Goal: Transaction & Acquisition: Purchase product/service

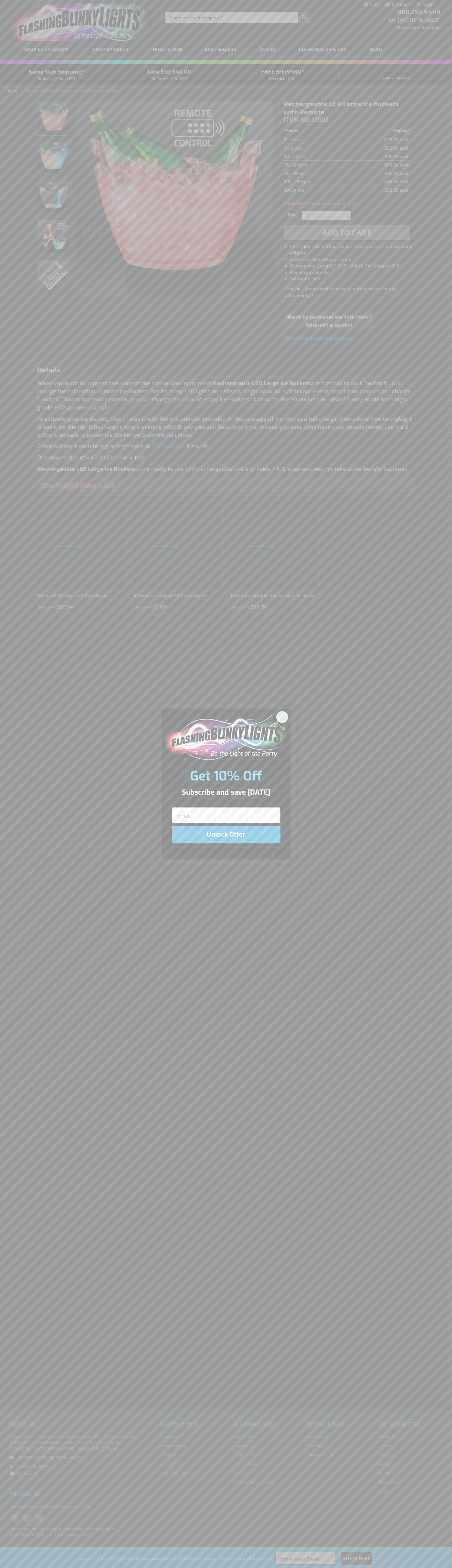
click at [282, 716] on icon "Close dialog" at bounding box center [281, 716] width 4 height 4
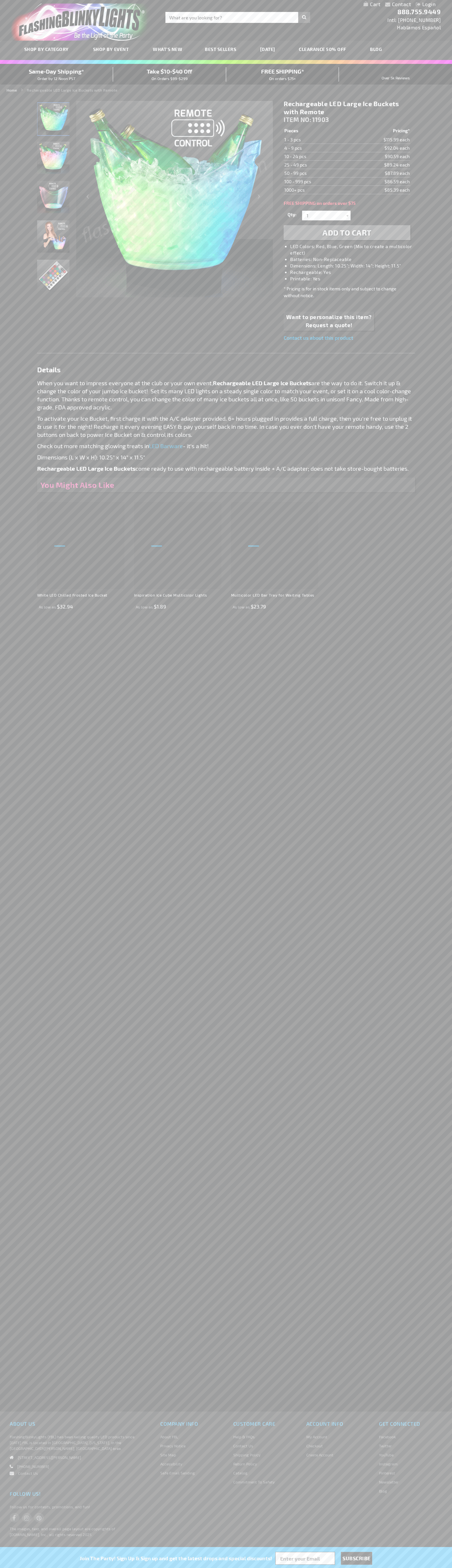
click at [347, 233] on span "Add to Cart" at bounding box center [347, 232] width 49 height 9
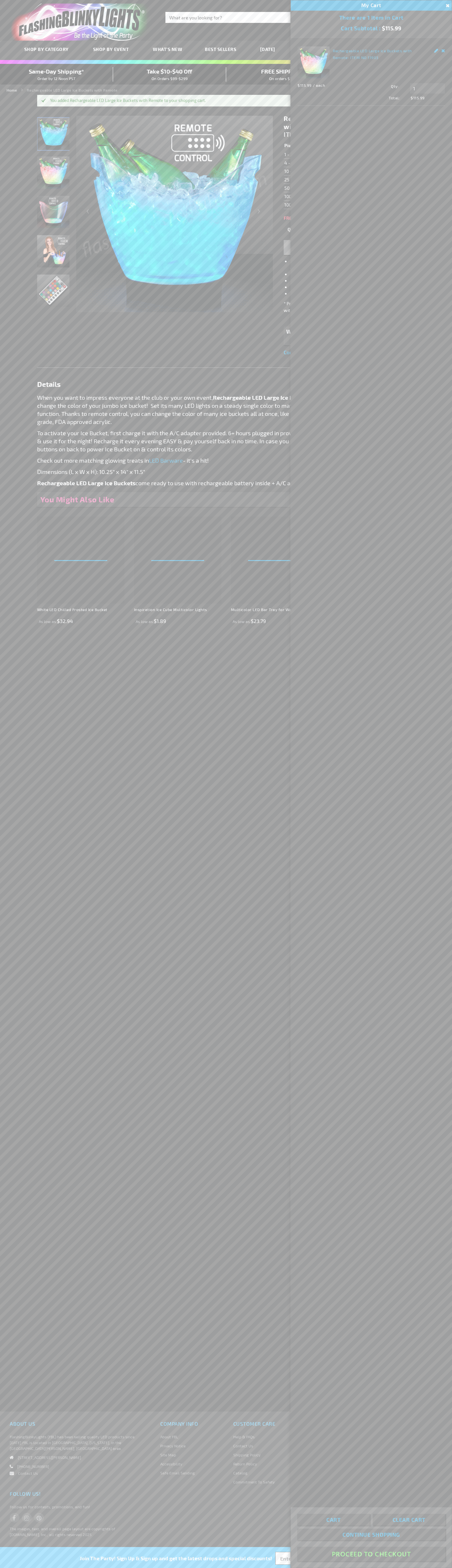
click at [371, 1554] on button "Proceed To Checkout" at bounding box center [371, 1554] width 148 height 15
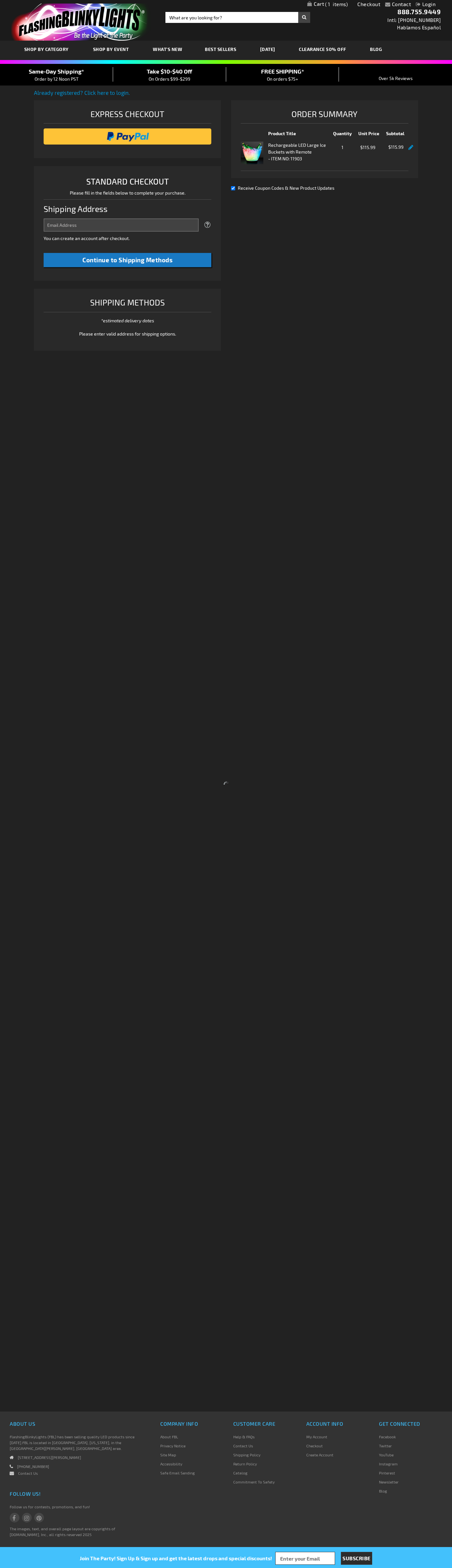
select select "US"
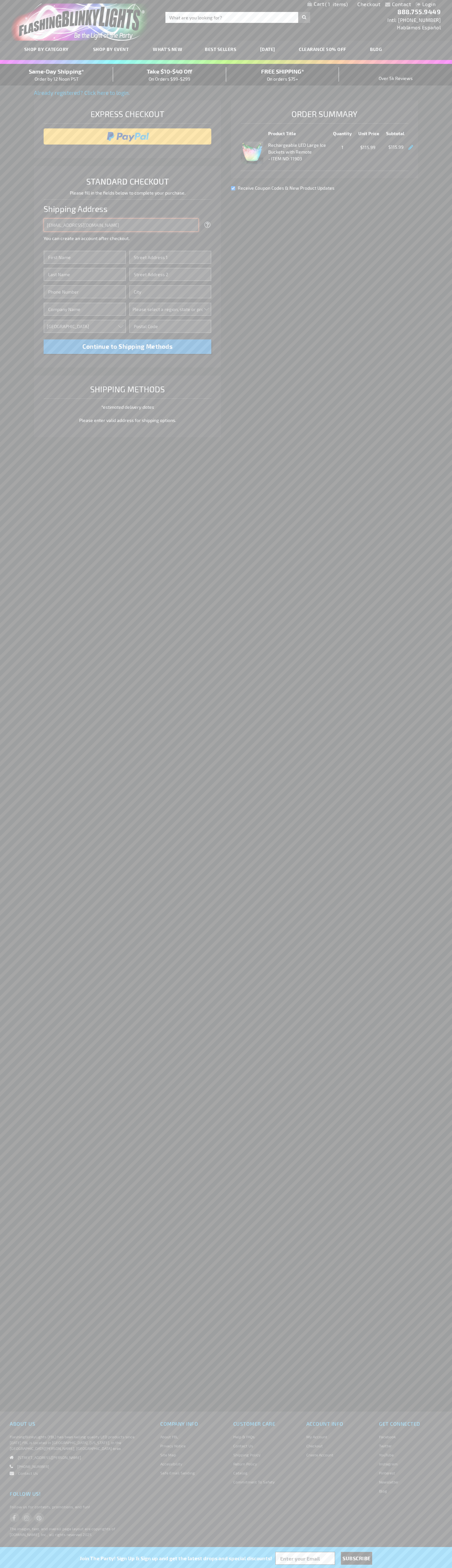
type input "johnsmith005@storebotmail.joonix.net"
type input "John"
type input "76 Ninth Avenue"
type input "First floor"
type input "new york"
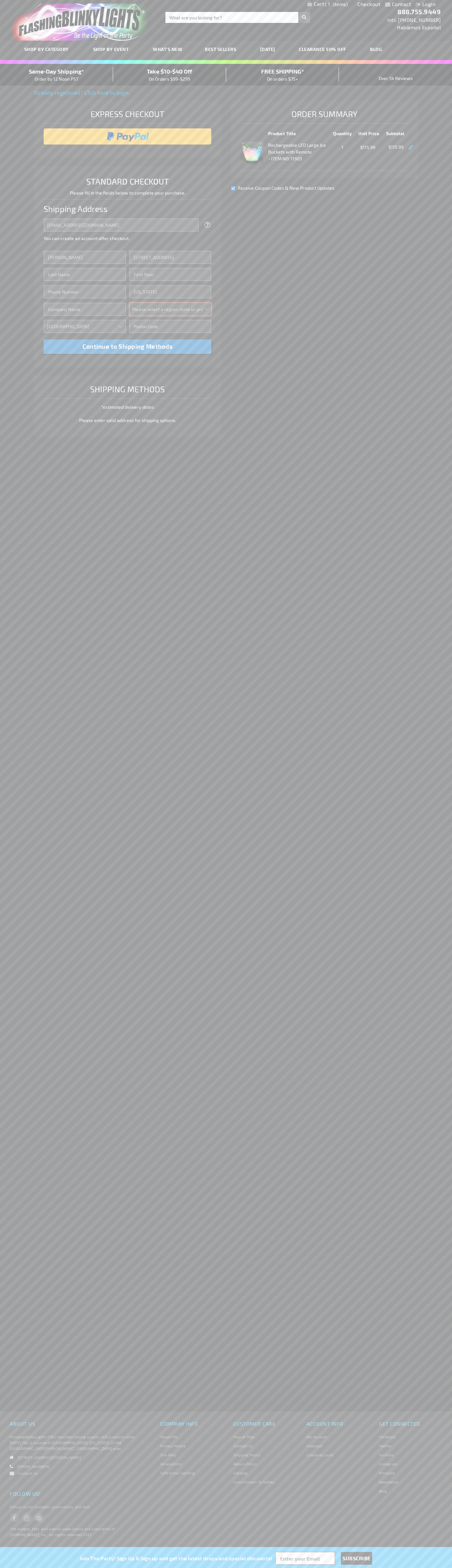
select select "43"
type input "10011"
type input "Smith"
type input "6502530000"
type input "John Smith"
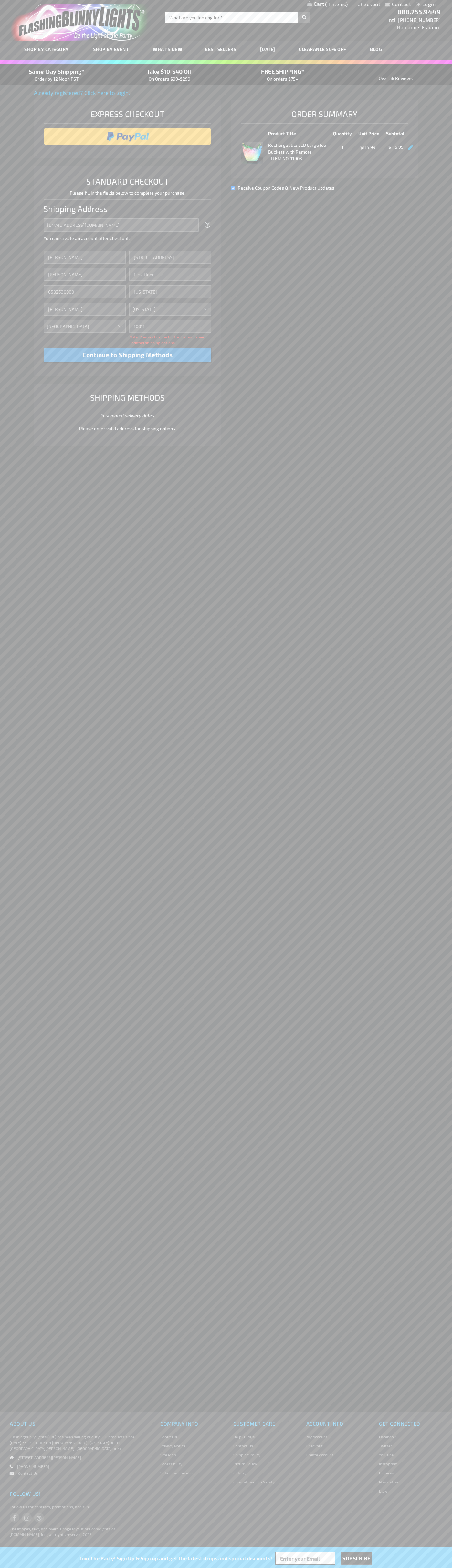
click at [57, 75] on div "Same-Day Shipping* Order by 12 Noon PST" at bounding box center [57, 74] width 113 height 15
click at [127, 136] on input "image" at bounding box center [127, 136] width 161 height 13
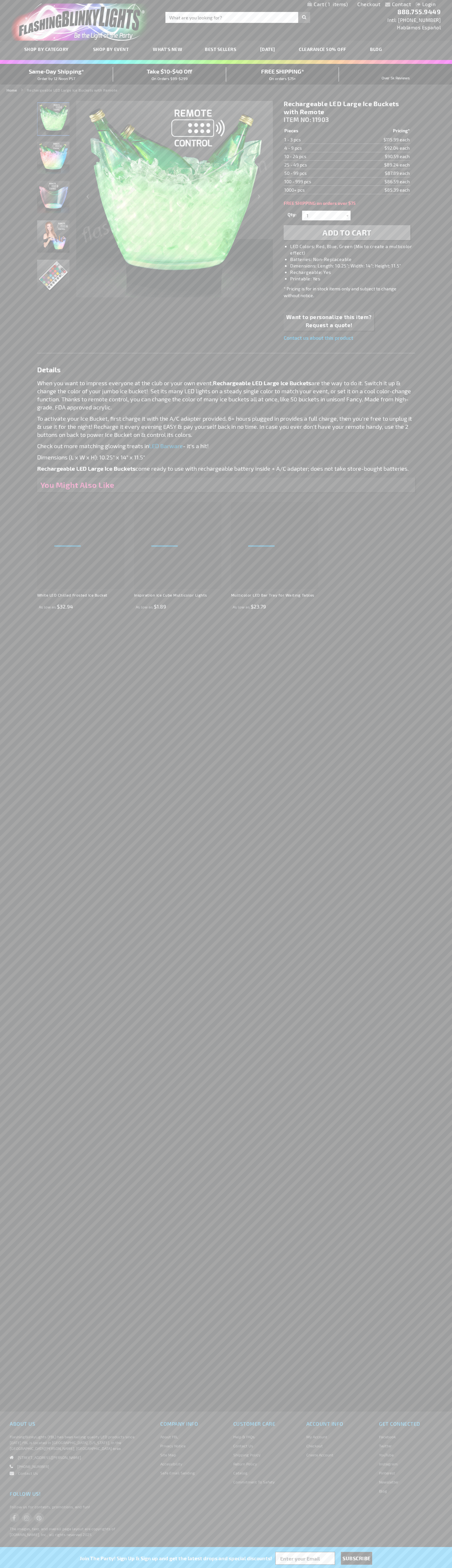
click at [327, 4] on span "1" at bounding box center [336, 4] width 23 height 6
